Goal: Navigation & Orientation: Understand site structure

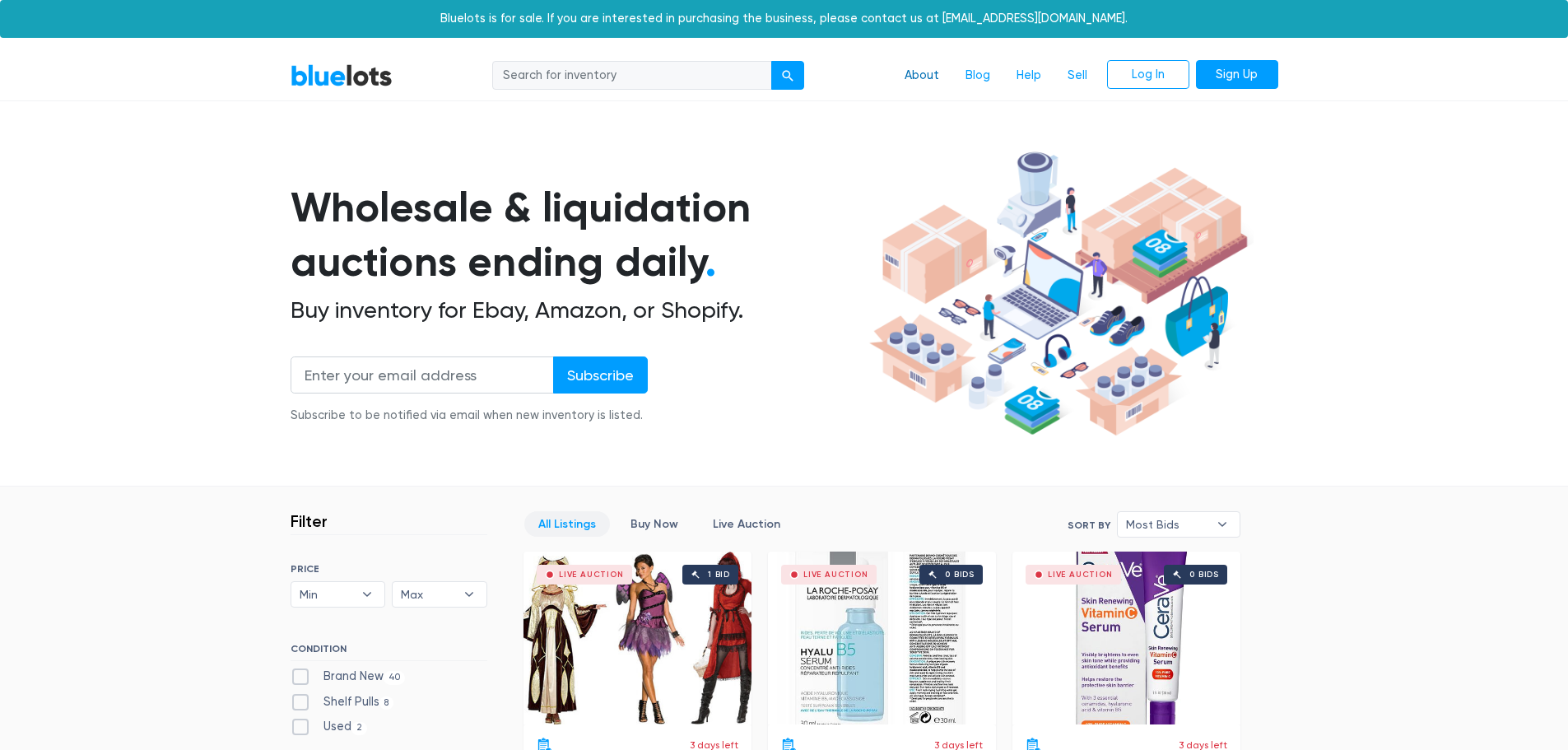
click at [920, 72] on link "About" at bounding box center [921, 76] width 60 height 32
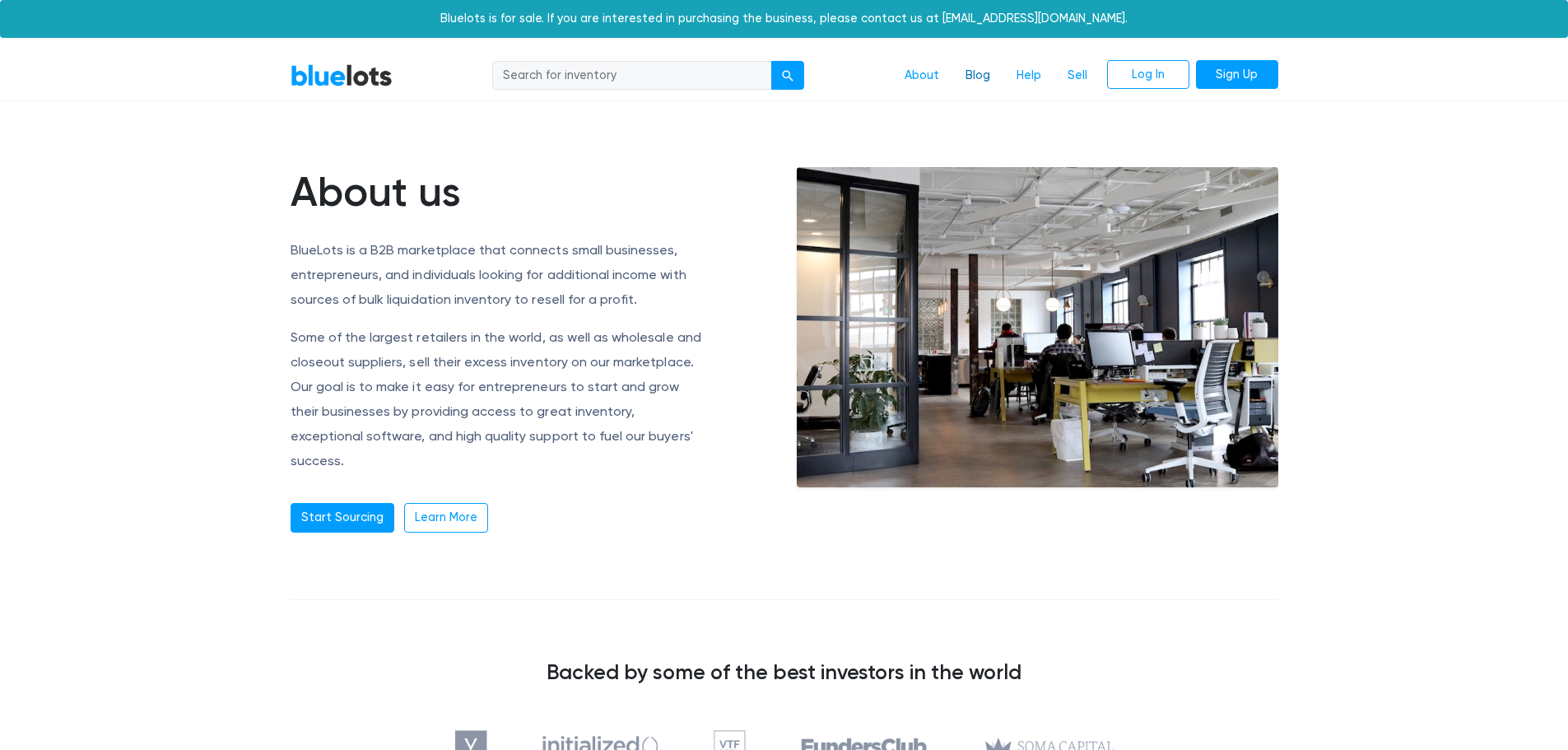
click at [975, 72] on link "Blog" at bounding box center [977, 76] width 51 height 32
click at [1066, 73] on link "Sell" at bounding box center [1077, 76] width 46 height 32
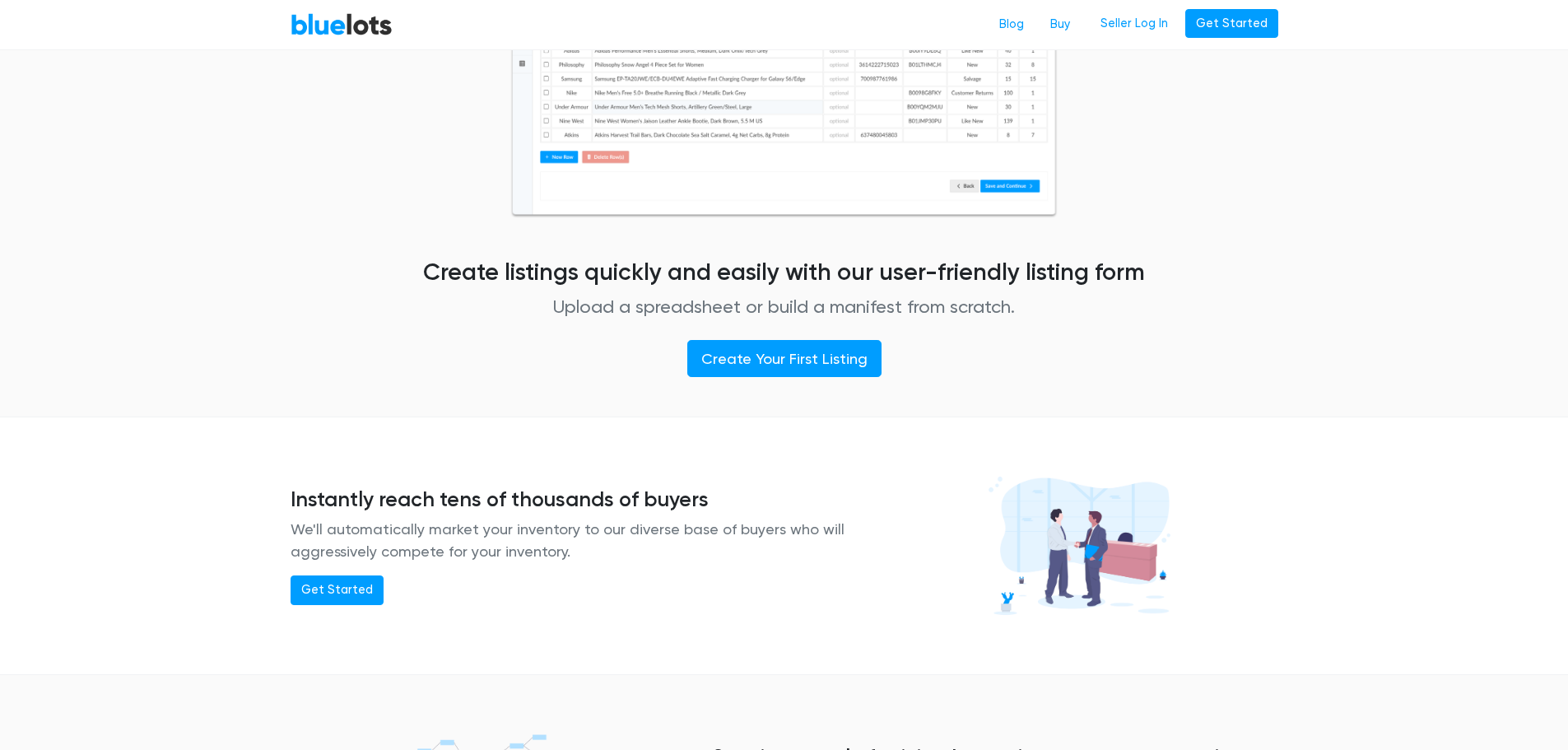
scroll to position [862, 0]
